Goal: Navigation & Orientation: Find specific page/section

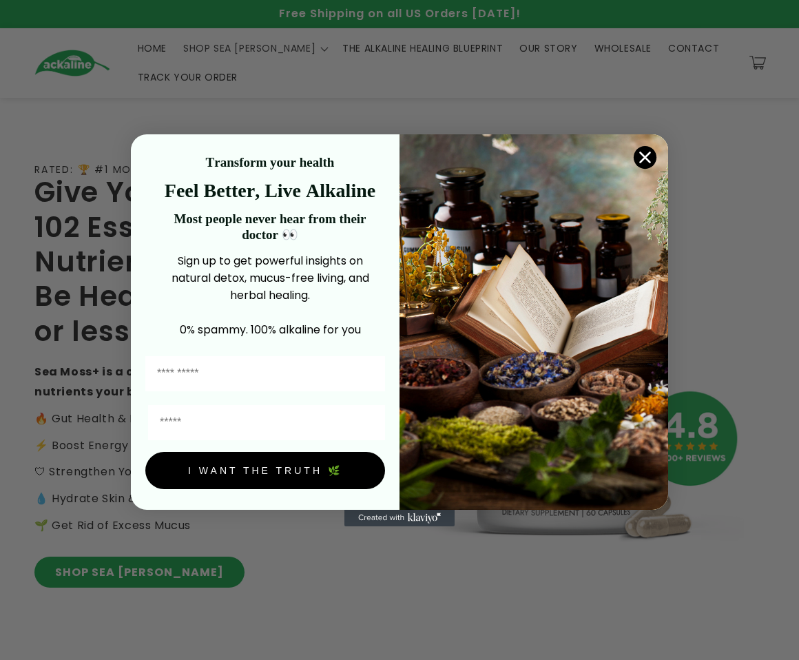
click at [654, 154] on circle "Close dialog" at bounding box center [645, 156] width 23 height 23
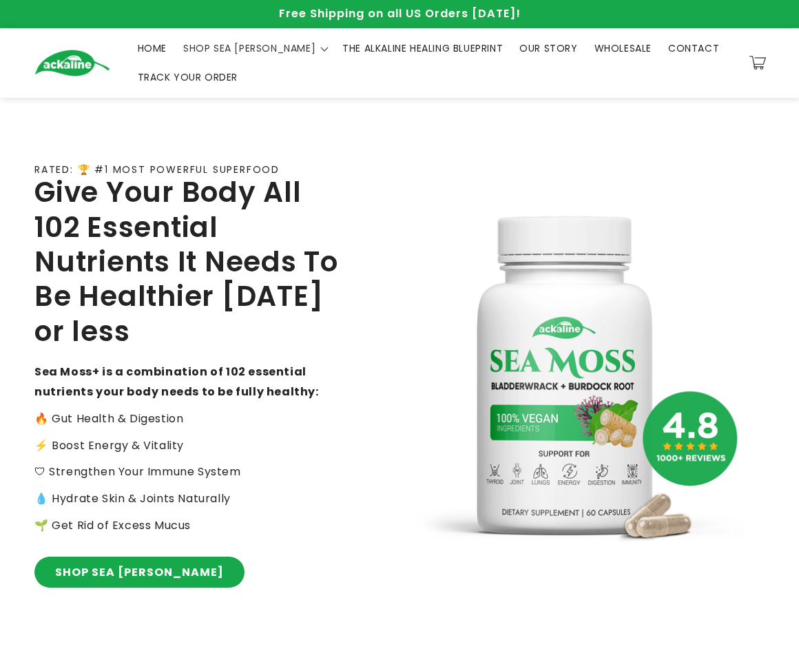
scroll to position [1, 0]
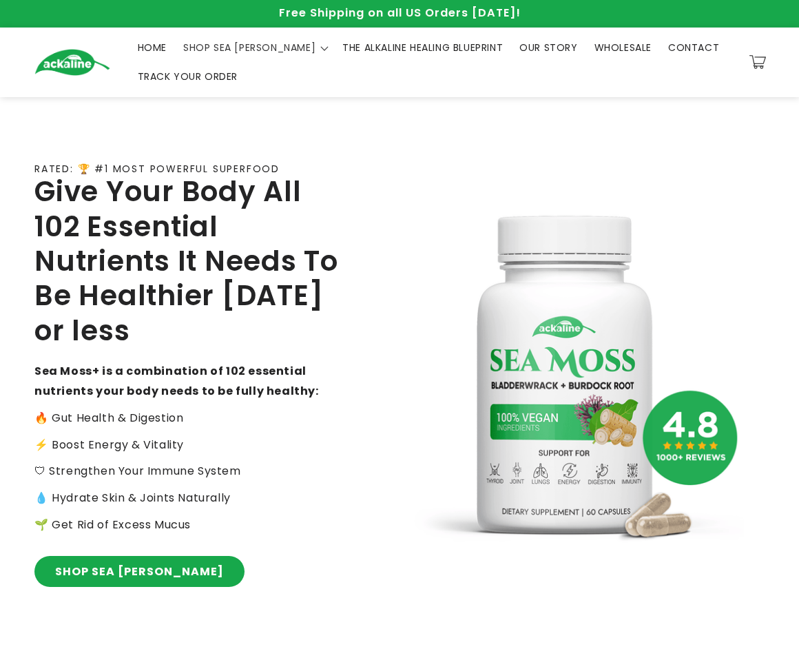
click at [61, 73] on img at bounding box center [72, 62] width 76 height 27
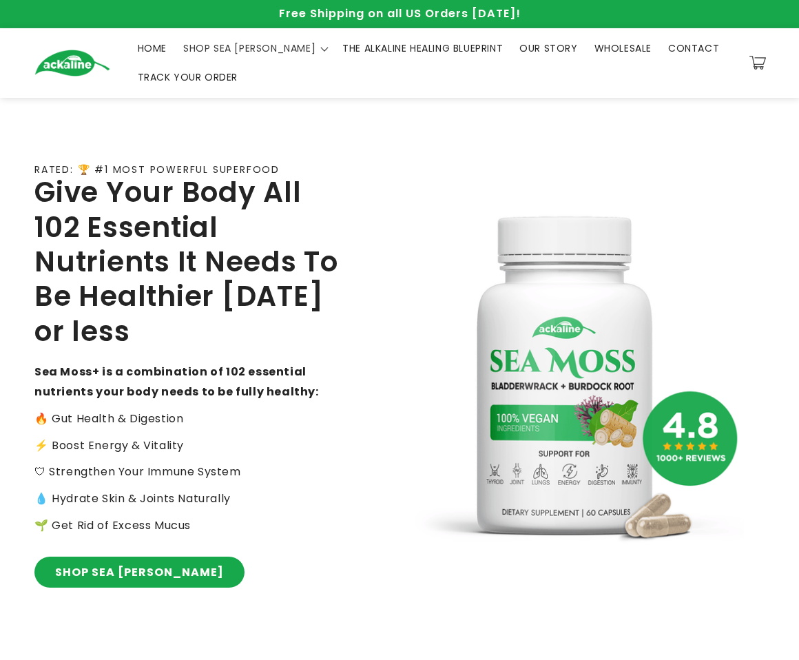
click at [519, 51] on span "OUR STORY" at bounding box center [548, 48] width 58 height 12
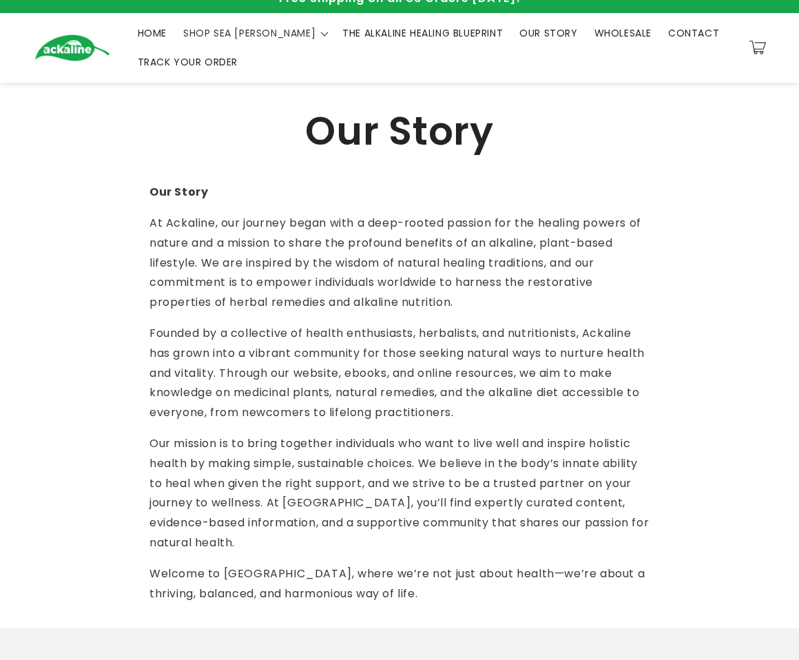
scroll to position [364, 0]
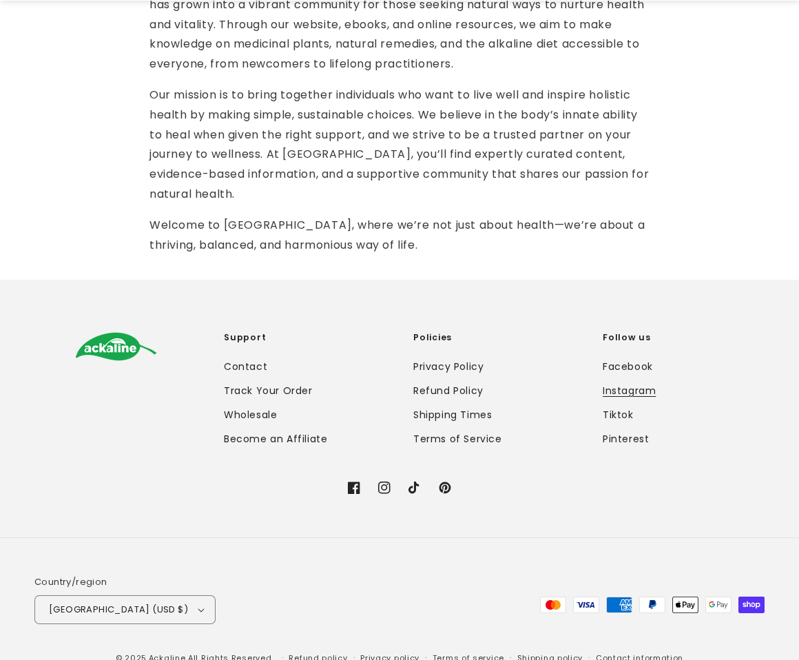
click at [632, 379] on link "Instagram" at bounding box center [629, 391] width 53 height 24
click at [640, 358] on link "Facebook" at bounding box center [628, 368] width 50 height 21
